Goal: Task Accomplishment & Management: Use online tool/utility

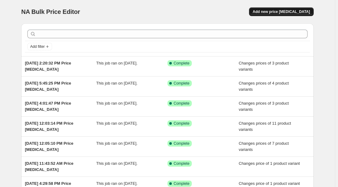
click at [275, 10] on span "Add new price [MEDICAL_DATA]" at bounding box center [281, 11] width 57 height 5
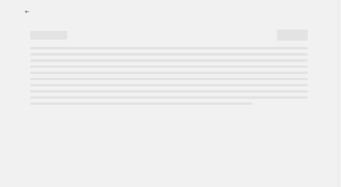
select select "percentage"
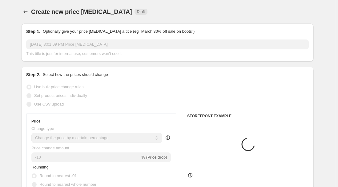
click at [174, 7] on div "Create new price [MEDICAL_DATA] Draft" at bounding box center [129, 11] width 197 height 9
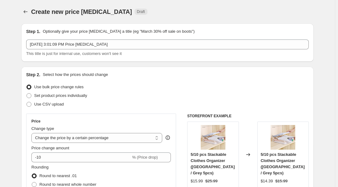
click at [176, 4] on div "Create new price [MEDICAL_DATA]. This page is ready Create new price [MEDICAL_D…" at bounding box center [167, 11] width 293 height 23
click at [67, 95] on span "Set product prices individually" at bounding box center [60, 95] width 53 height 5
click at [27, 93] on input "Set product prices individually" at bounding box center [26, 93] width 0 height 0
radio input "true"
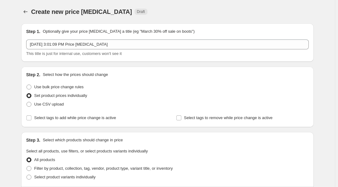
scroll to position [56, 0]
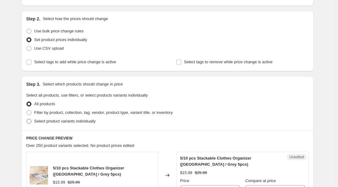
click at [64, 119] on span "Select product variants individually" at bounding box center [64, 121] width 61 height 5
click at [27, 119] on input "Select product variants individually" at bounding box center [26, 119] width 0 height 0
radio input "true"
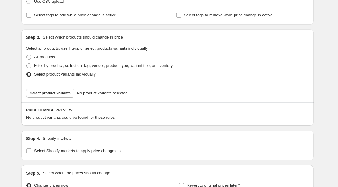
scroll to position [112, 0]
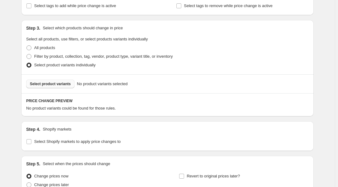
click at [48, 82] on span "Select product variants" at bounding box center [50, 83] width 41 height 5
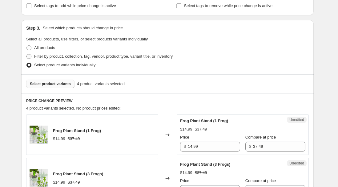
click at [77, 54] on span "Filter by product, collection, tag, vendor, product type, variant title, or inv…" at bounding box center [103, 56] width 139 height 5
click at [27, 54] on input "Filter by product, collection, tag, vendor, product type, variant title, or inv…" at bounding box center [26, 54] width 0 height 0
radio input "true"
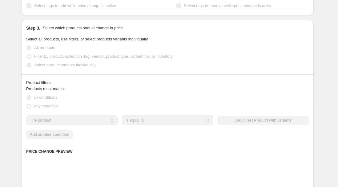
click at [60, 67] on span "Select product variants individually" at bounding box center [64, 65] width 61 height 5
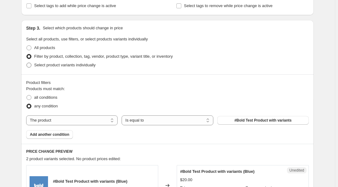
click at [60, 65] on span "Select product variants individually" at bounding box center [64, 65] width 61 height 5
click at [27, 63] on input "Select product variants individually" at bounding box center [26, 63] width 0 height 0
radio input "true"
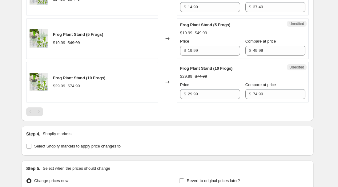
scroll to position [308, 0]
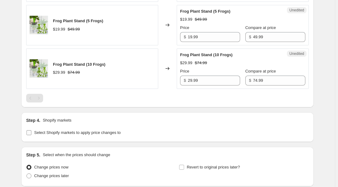
click at [44, 132] on span "Select Shopify markets to apply price changes to" at bounding box center [77, 132] width 87 height 5
click at [31, 132] on input "Select Shopify markets to apply price changes to" at bounding box center [28, 132] width 5 height 5
checkbox input "true"
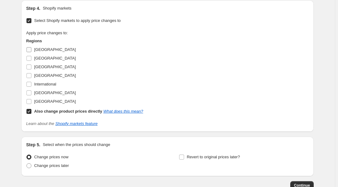
click at [43, 47] on span "[GEOGRAPHIC_DATA]" at bounding box center [55, 49] width 42 height 5
click at [31, 47] on input "[GEOGRAPHIC_DATA]" at bounding box center [28, 49] width 5 height 5
checkbox input "true"
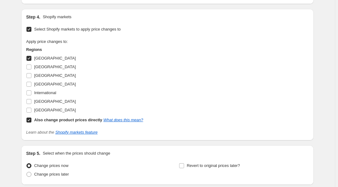
scroll to position [429, 0]
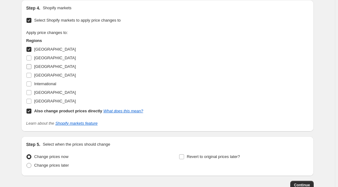
click at [38, 65] on span "[GEOGRAPHIC_DATA]" at bounding box center [55, 66] width 42 height 5
click at [31, 65] on input "[GEOGRAPHIC_DATA]" at bounding box center [28, 66] width 5 height 5
checkbox input "true"
click at [43, 75] on span "[GEOGRAPHIC_DATA]" at bounding box center [55, 75] width 42 height 5
click at [31, 75] on input "[GEOGRAPHIC_DATA]" at bounding box center [28, 75] width 5 height 5
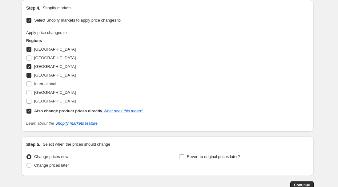
checkbox input "true"
click at [49, 91] on span "[GEOGRAPHIC_DATA]" at bounding box center [55, 92] width 42 height 5
click at [31, 91] on input "[GEOGRAPHIC_DATA]" at bounding box center [28, 92] width 5 height 5
checkbox input "true"
click at [43, 110] on b "Also change product prices directly" at bounding box center [68, 110] width 68 height 5
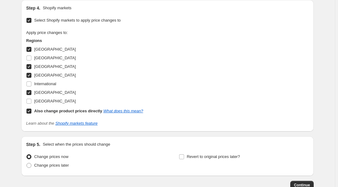
click at [31, 110] on input "Also change product prices directly What does this mean?" at bounding box center [28, 110] width 5 height 5
checkbox input "false"
select select "10821009649"
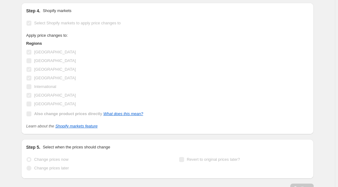
click at [206, 79] on div "Apply price changes to: Regions [GEOGRAPHIC_DATA] [GEOGRAPHIC_DATA] [GEOGRAPHIC…" at bounding box center [167, 75] width 283 height 86
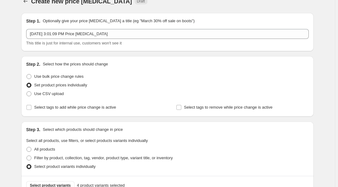
scroll to position [0, 0]
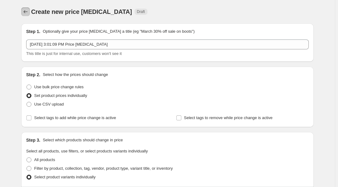
click at [23, 10] on button "Price change jobs" at bounding box center [25, 11] width 9 height 9
